Goal: Navigation & Orientation: Understand site structure

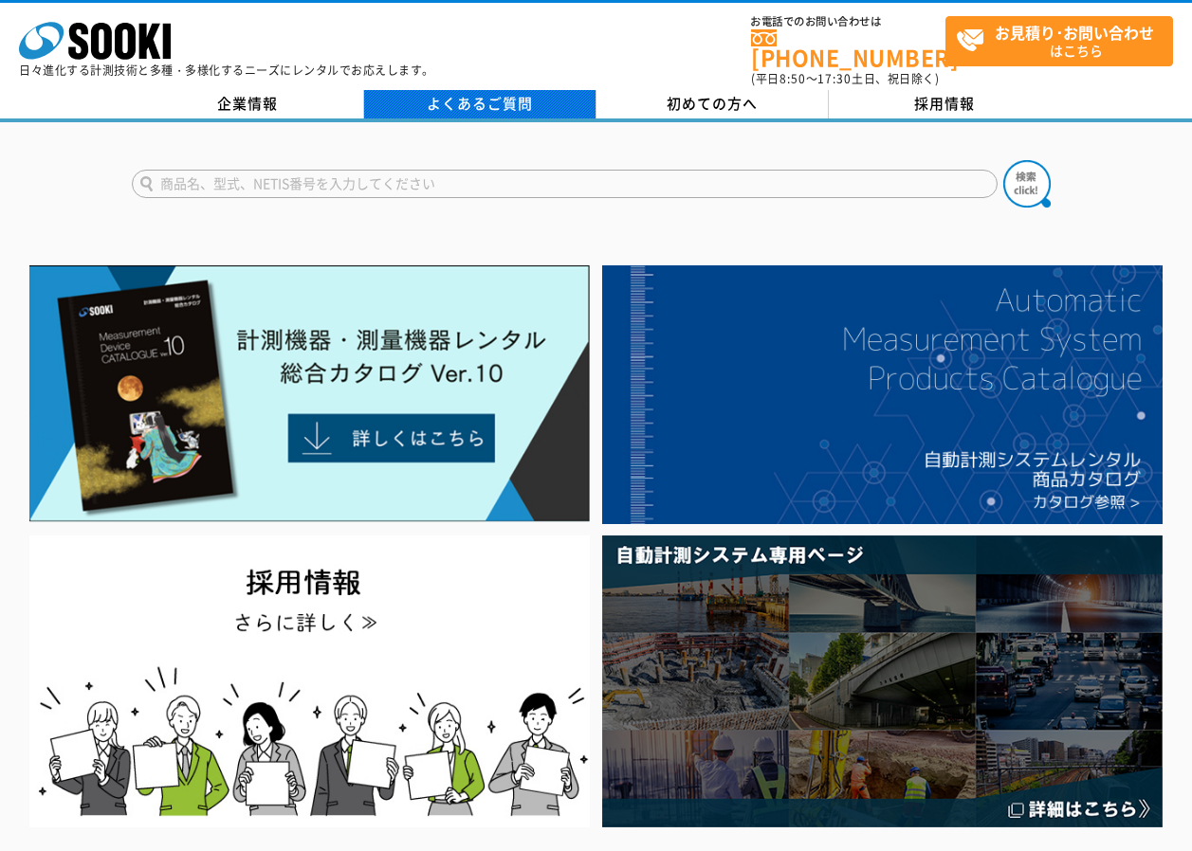
click at [487, 98] on link "よくあるご質問" at bounding box center [480, 104] width 232 height 28
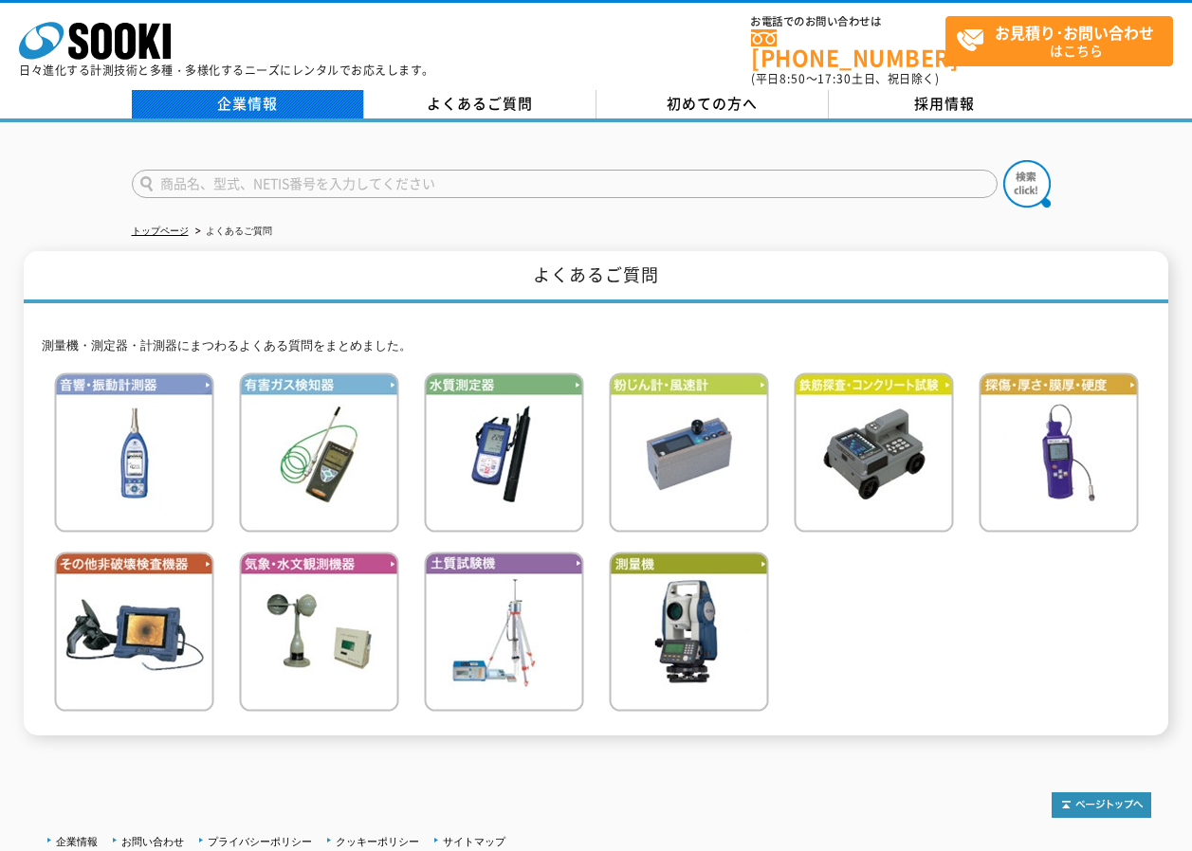
click at [234, 90] on link "企業情報" at bounding box center [248, 104] width 232 height 28
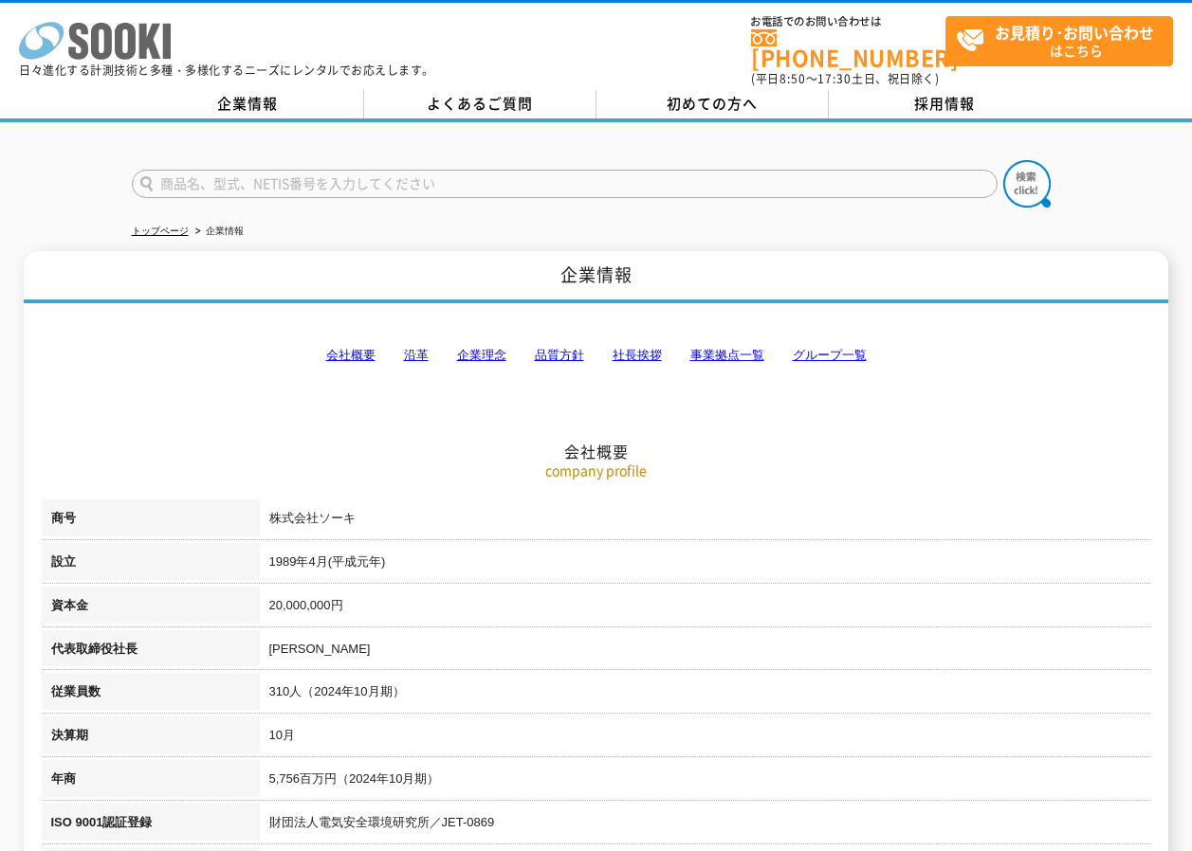
click at [143, 39] on polygon at bounding box center [150, 41] width 22 height 35
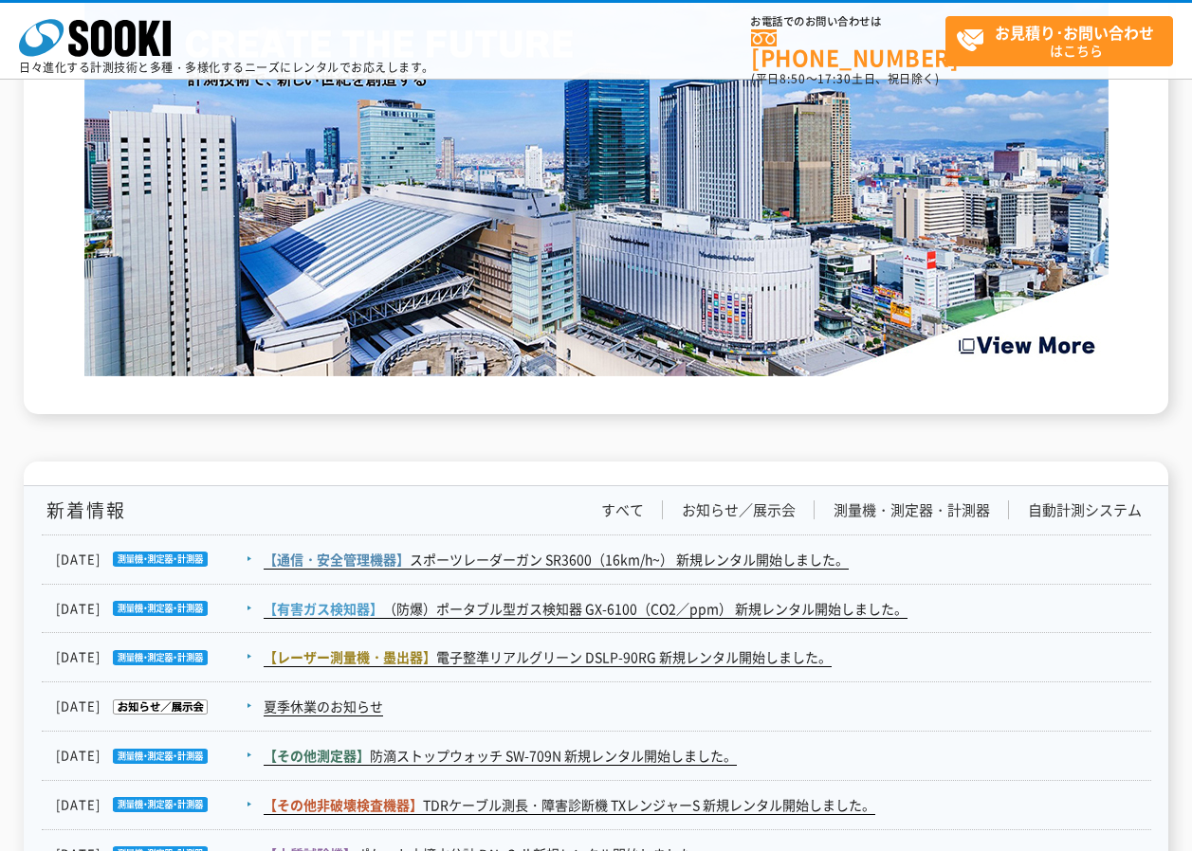
scroll to position [2512, 0]
